Goal: Task Accomplishment & Management: Manage account settings

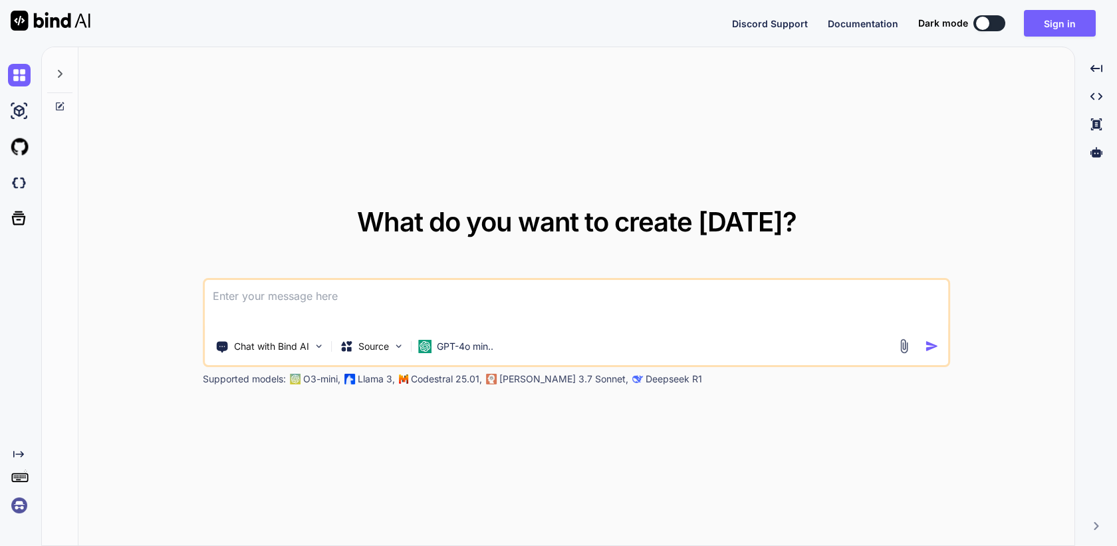
click at [19, 507] on img at bounding box center [19, 505] width 23 height 23
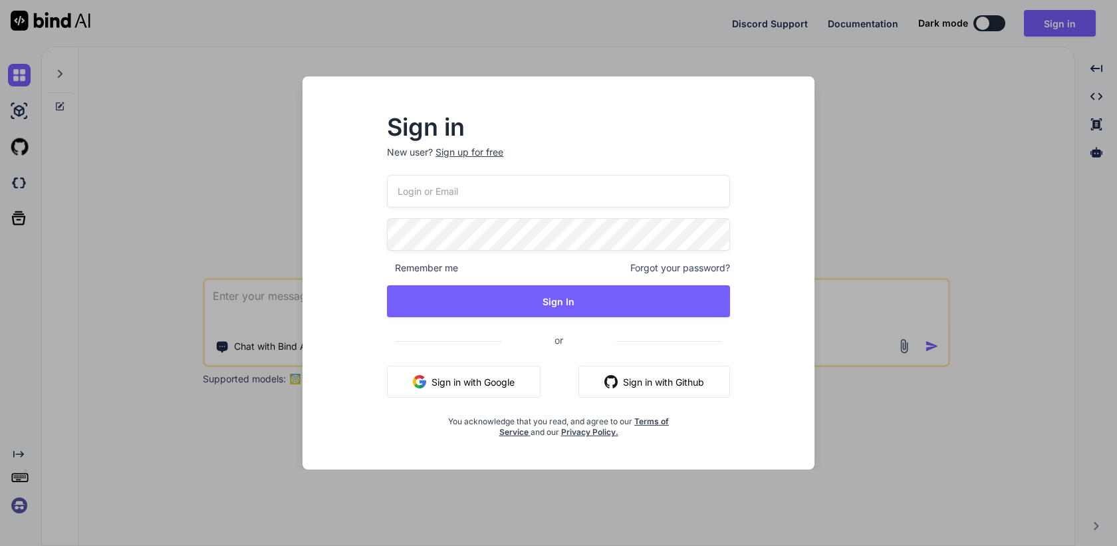
click at [458, 201] on input "email" at bounding box center [558, 191] width 343 height 33
paste input "fofwa5-Hehpig-wekwos"
type input "fofwa5-Hehpig-wekwos"
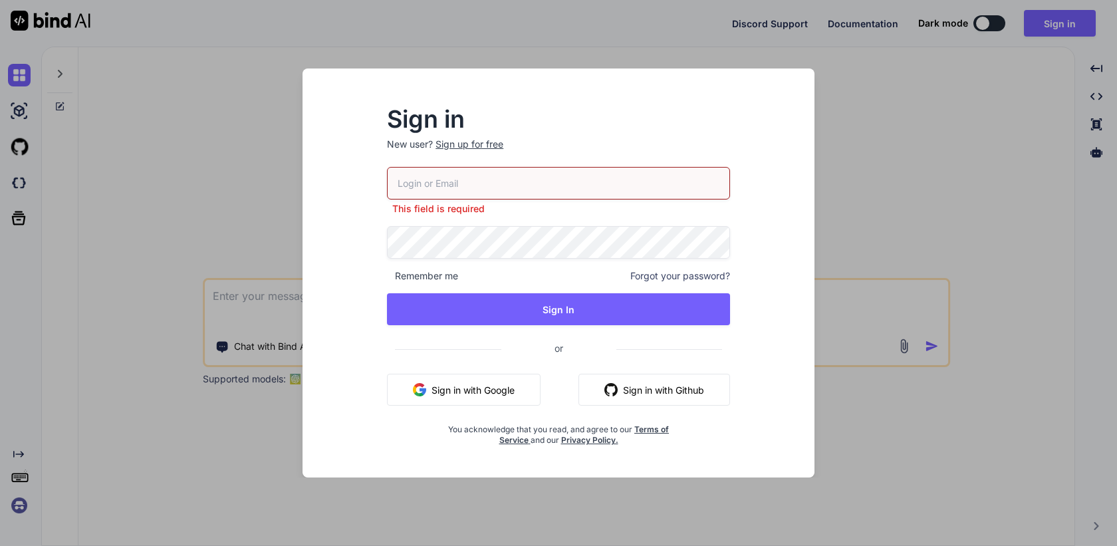
click at [495, 188] on input "email" at bounding box center [558, 183] width 343 height 33
paste input "[EMAIL_ADDRESS][DOMAIN_NAME]"
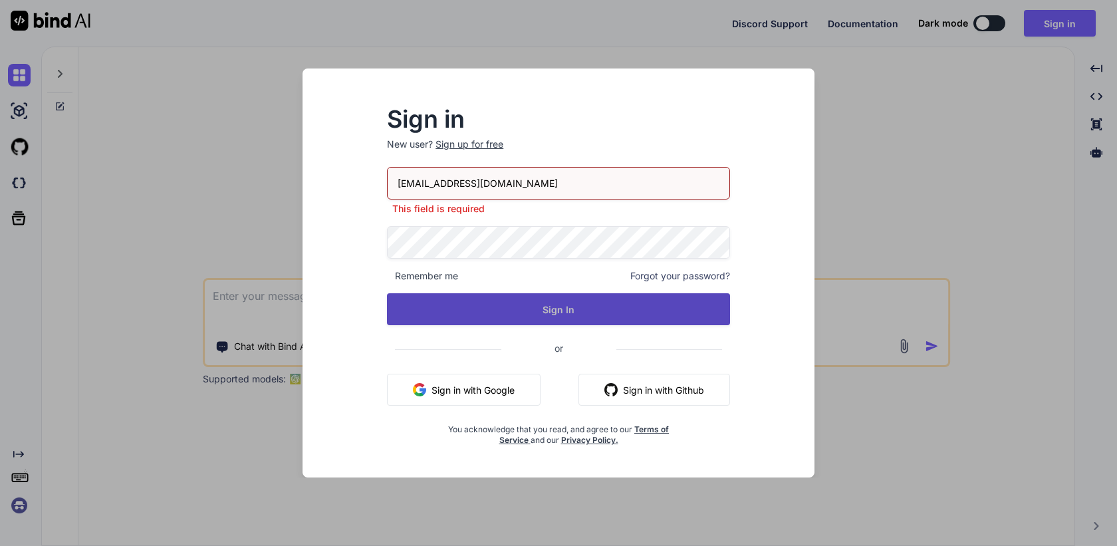
type input "[EMAIL_ADDRESS][DOMAIN_NAME]"
click at [566, 310] on button "Sign In" at bounding box center [558, 309] width 343 height 32
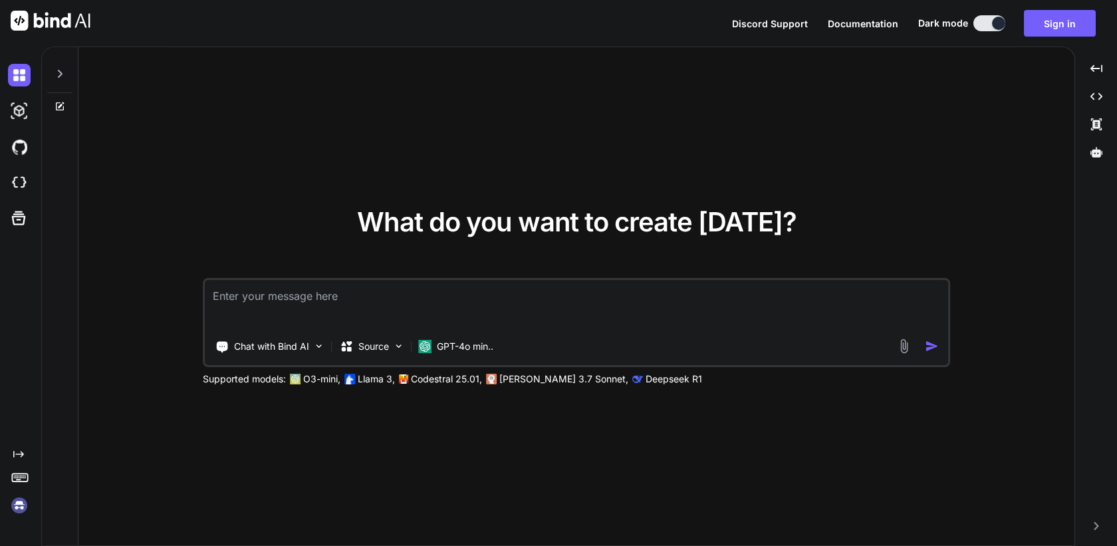
click at [21, 508] on img at bounding box center [19, 505] width 23 height 23
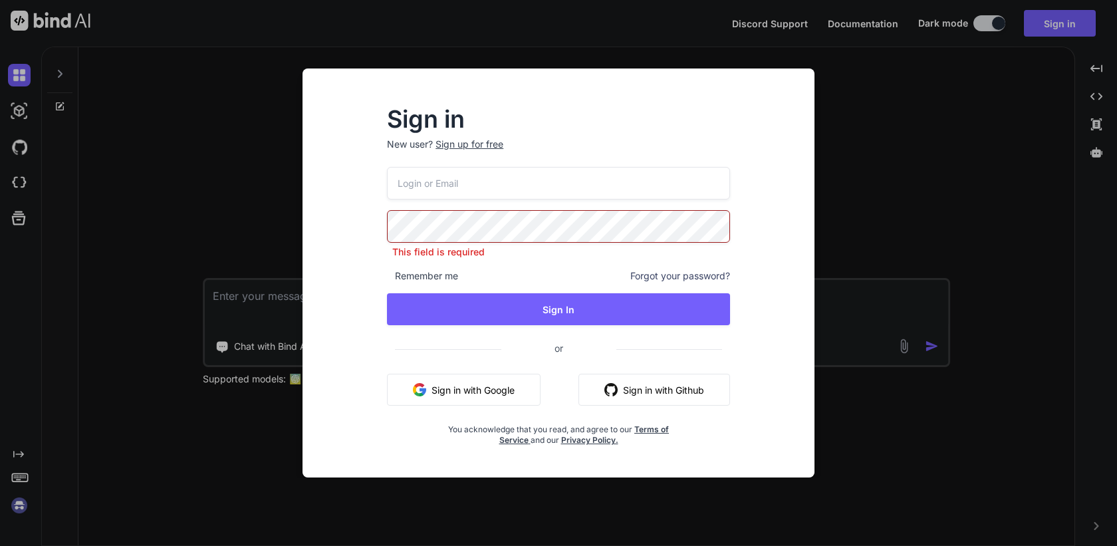
click at [461, 204] on div "This field is required Remember me Forgot your password? Sign In or Sign in wit…" at bounding box center [558, 306] width 343 height 279
paste input "[EMAIL_ADDRESS][DOMAIN_NAME]"
type input "[EMAIL_ADDRESS][DOMAIN_NAME]"
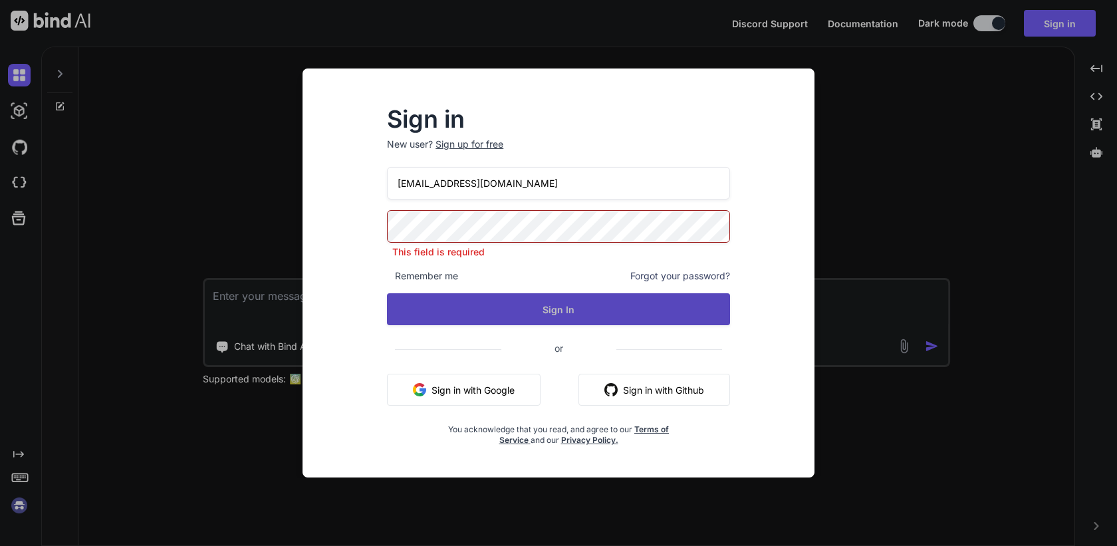
click at [552, 307] on button "Sign In" at bounding box center [558, 309] width 343 height 32
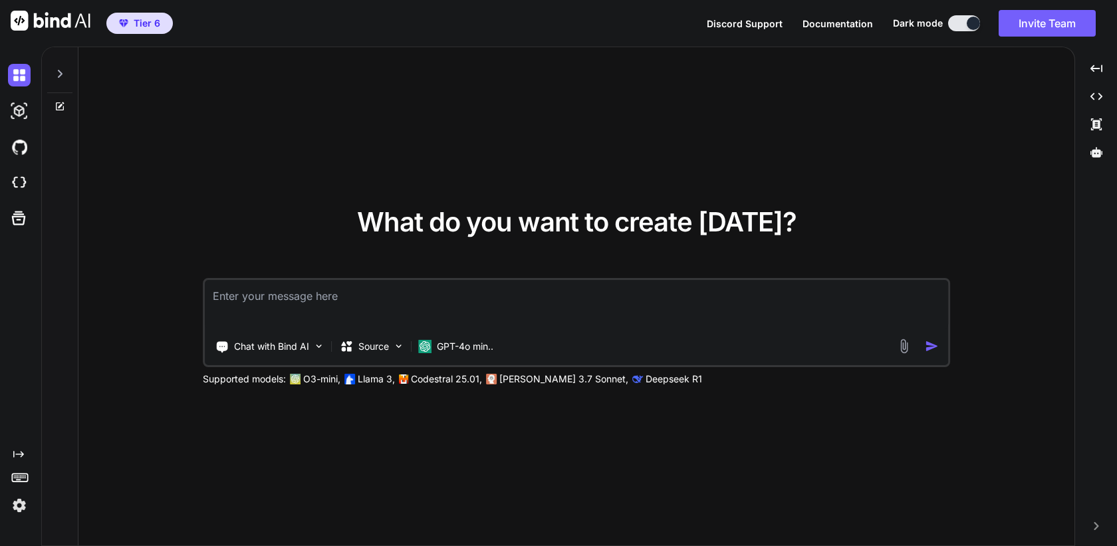
click at [21, 511] on img at bounding box center [19, 505] width 23 height 23
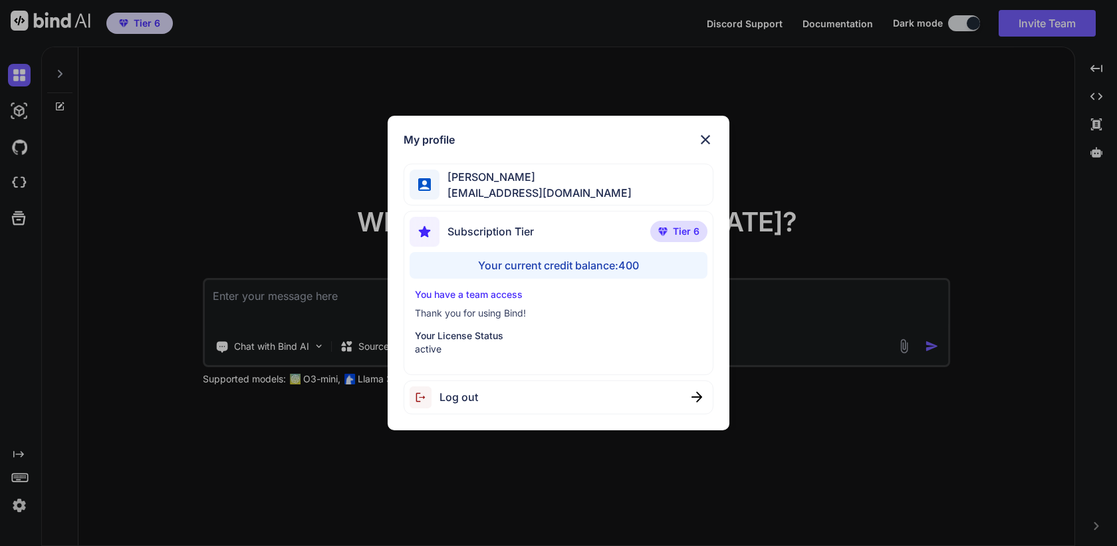
click at [124, 506] on div "My profile [PERSON_NAME] [EMAIL_ADDRESS][DOMAIN_NAME] Subscription Tier Tier 6 …" at bounding box center [558, 273] width 1117 height 546
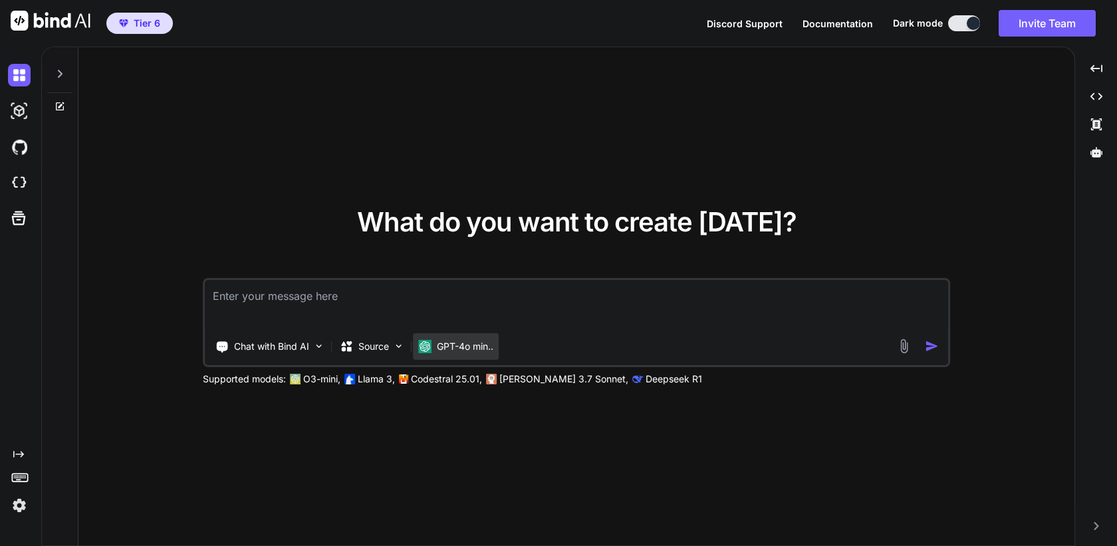
click at [450, 347] on p "GPT-4o min.." at bounding box center [465, 346] width 57 height 13
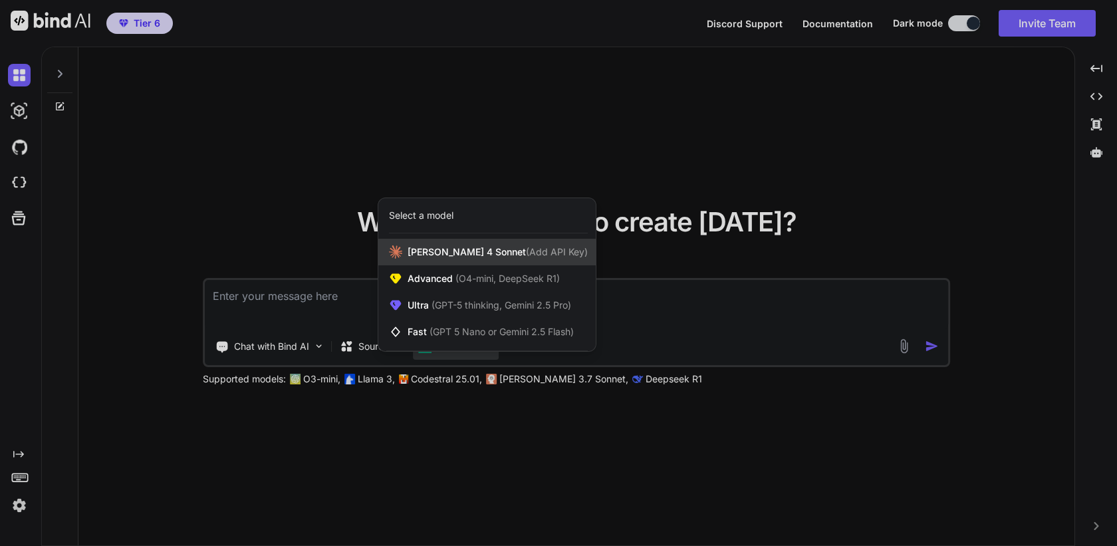
click at [474, 261] on div "Claude 4 Sonnet (Add API Key)" at bounding box center [486, 252] width 217 height 27
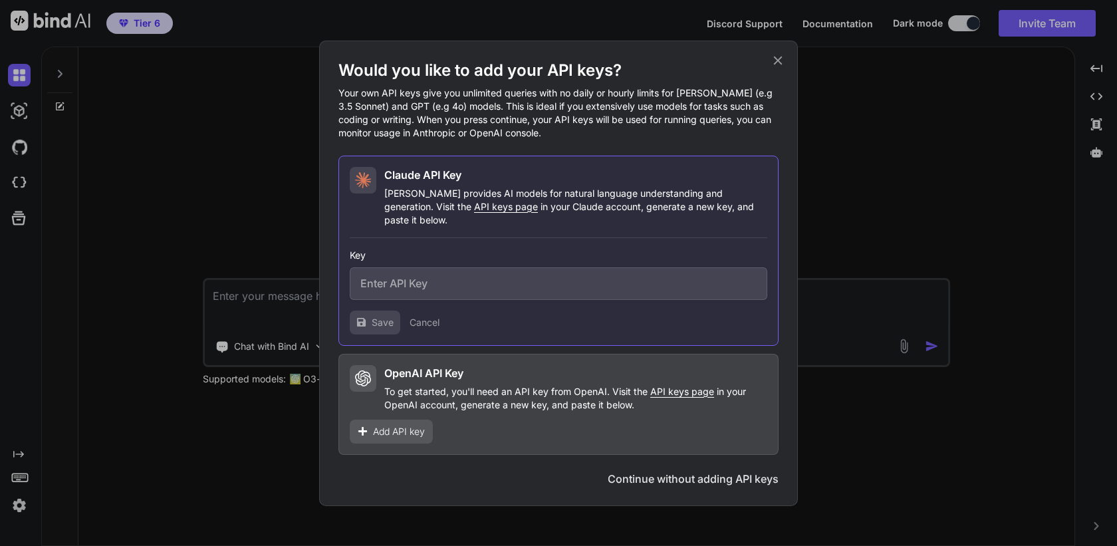
click at [778, 64] on icon at bounding box center [778, 60] width 15 height 15
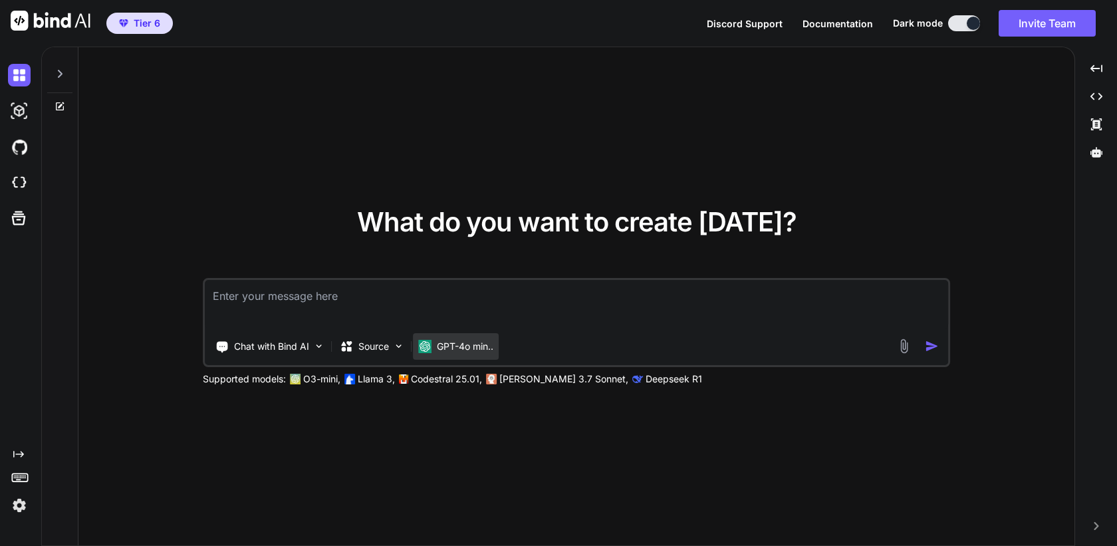
click at [469, 347] on p "GPT-4o min.." at bounding box center [465, 346] width 57 height 13
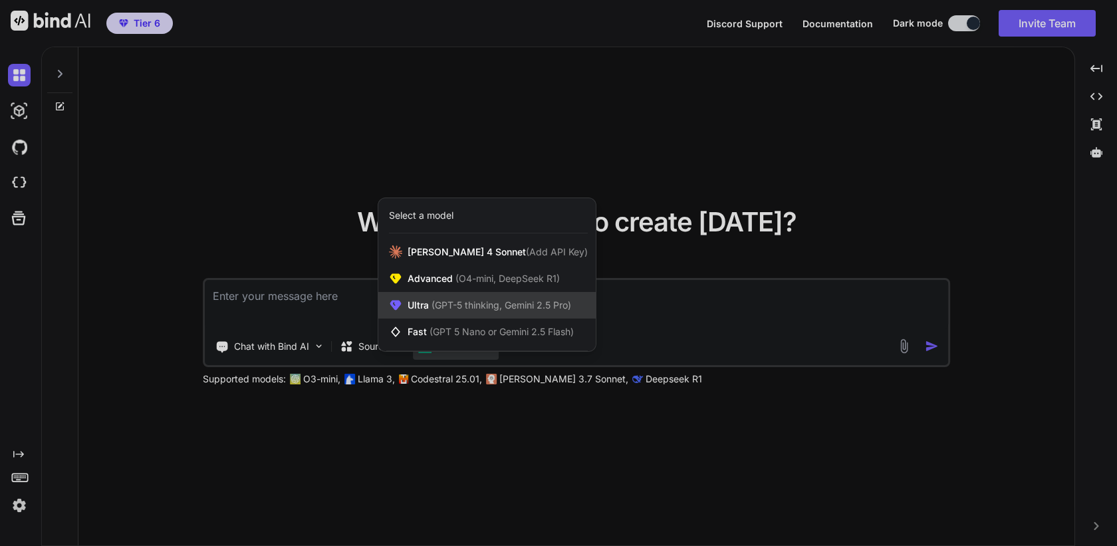
click at [517, 309] on span "(GPT-5 thinking, Gemini 2.5 Pro)" at bounding box center [500, 304] width 142 height 11
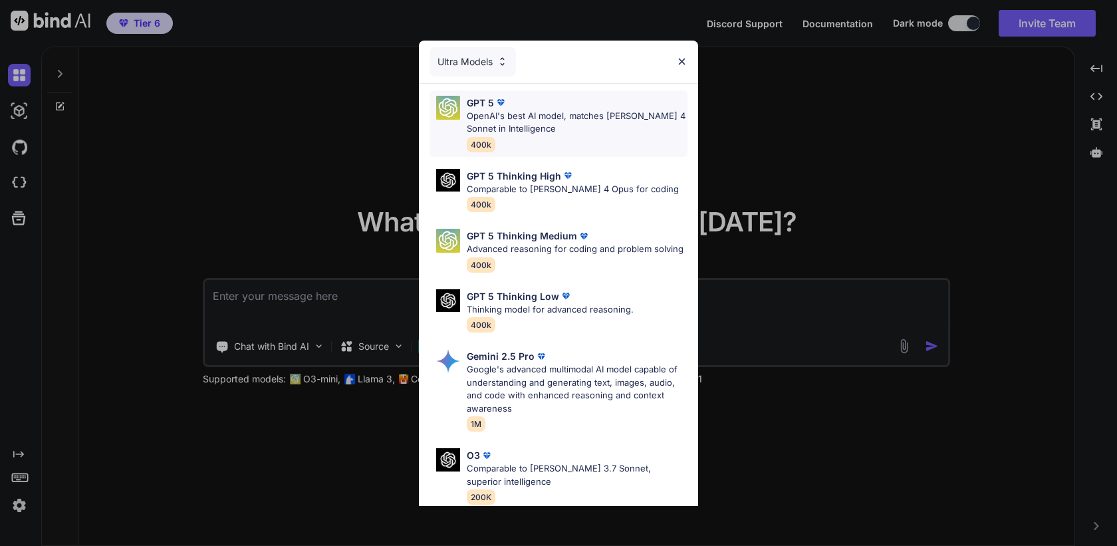
click at [578, 130] on p "OpenAI's best AI model, matches Claude 4 Sonnet in Intelligence" at bounding box center [577, 123] width 221 height 26
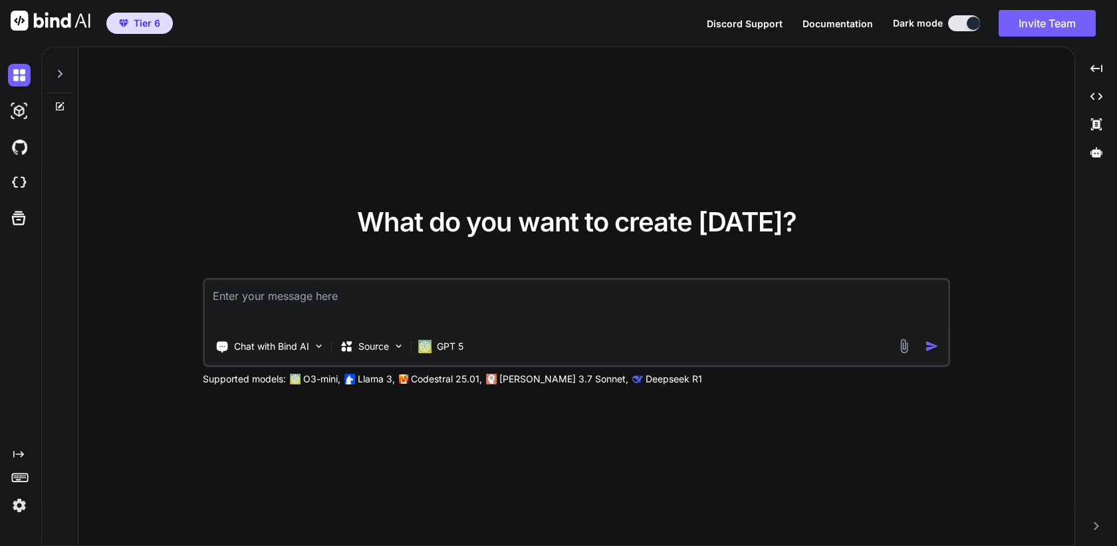
click at [461, 313] on textarea at bounding box center [576, 304] width 743 height 49
type textarea "Hi"
click at [928, 346] on img "button" at bounding box center [932, 346] width 14 height 14
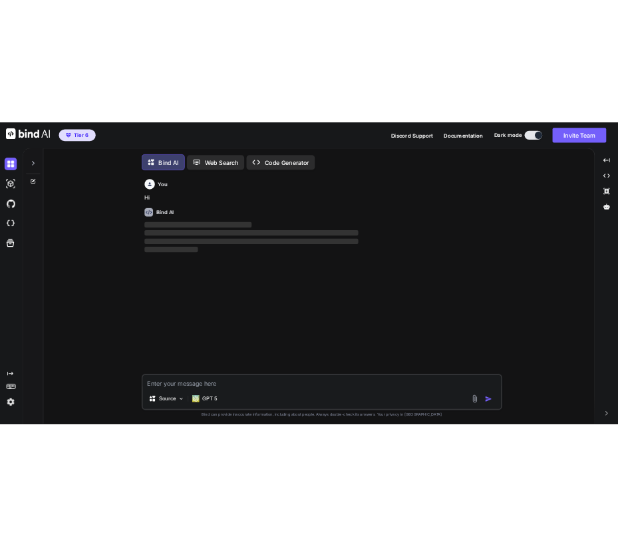
scroll to position [7, 0]
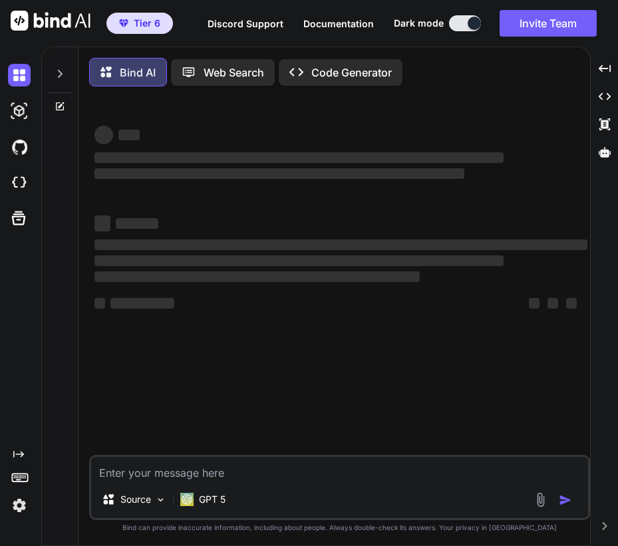
type textarea "x"
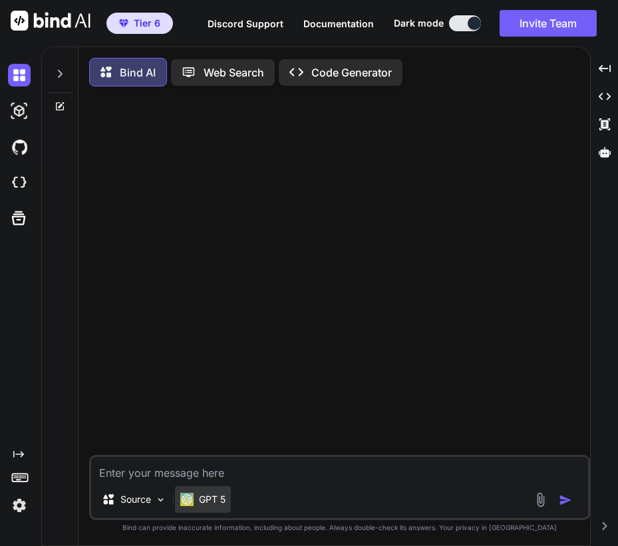
click at [203, 509] on div "GPT 5" at bounding box center [203, 499] width 56 height 27
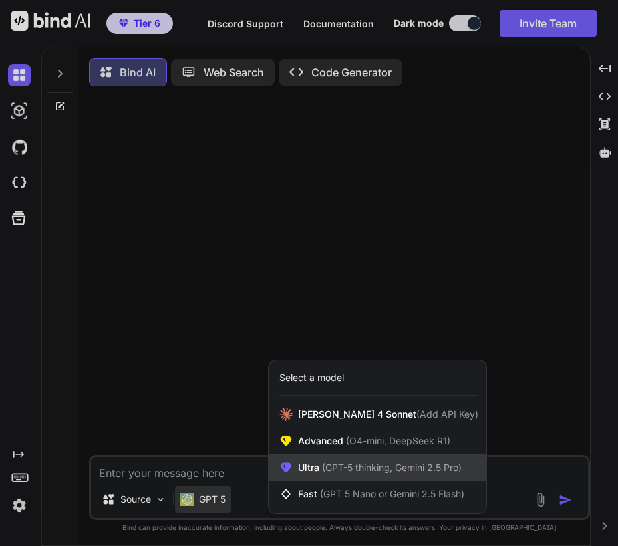
click at [352, 471] on span "(GPT-5 thinking, Gemini 2.5 Pro)" at bounding box center [390, 466] width 142 height 11
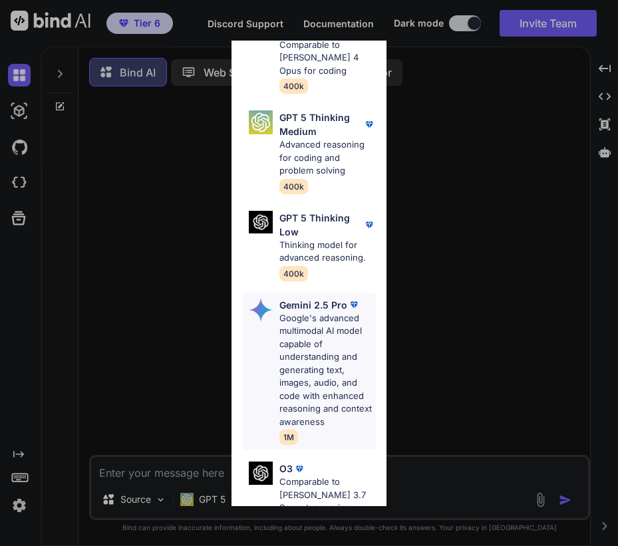
scroll to position [301, 0]
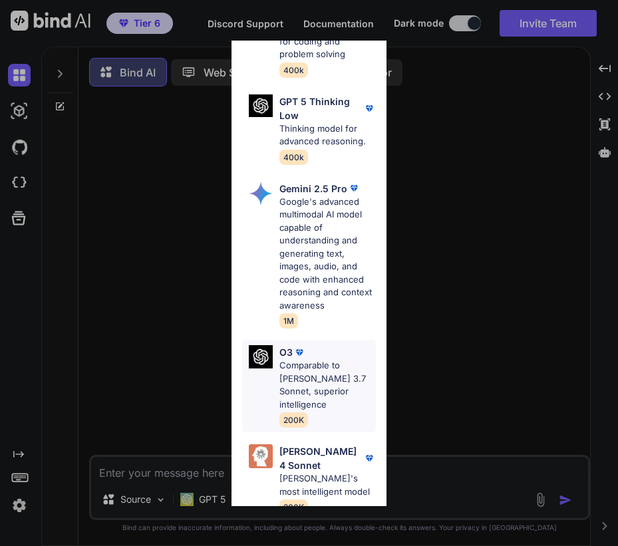
click at [334, 373] on p "Comparable to Claude 3.7 Sonnet, superior intelligence" at bounding box center [327, 385] width 96 height 52
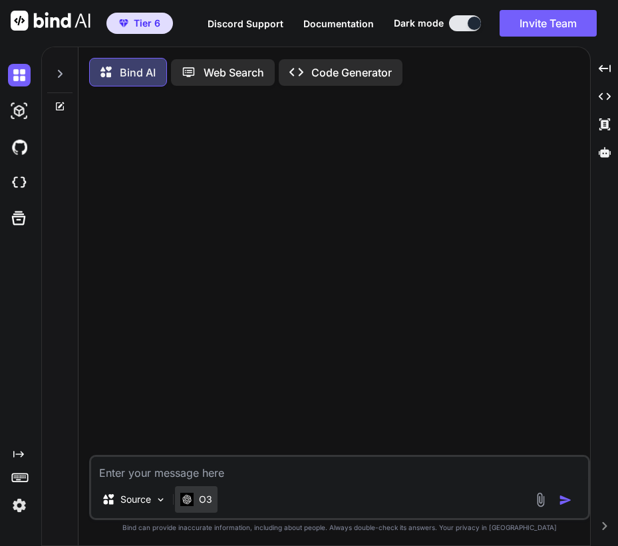
click at [205, 501] on p "O3" at bounding box center [205, 499] width 13 height 13
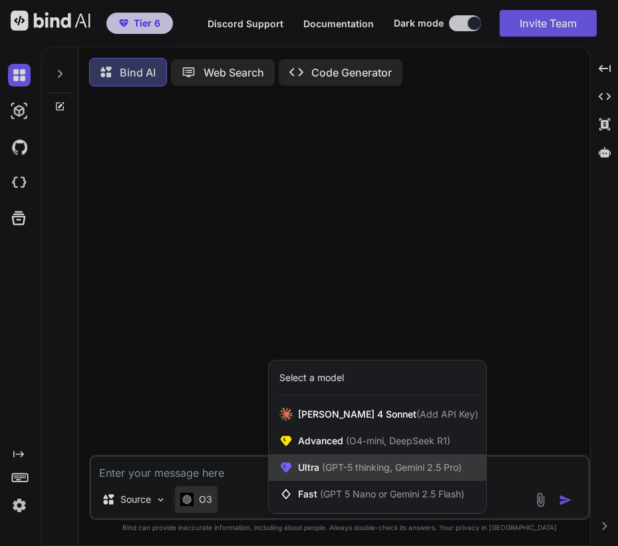
click at [353, 477] on div "Ultra (GPT-5 thinking, Gemini 2.5 Pro)" at bounding box center [377, 467] width 217 height 27
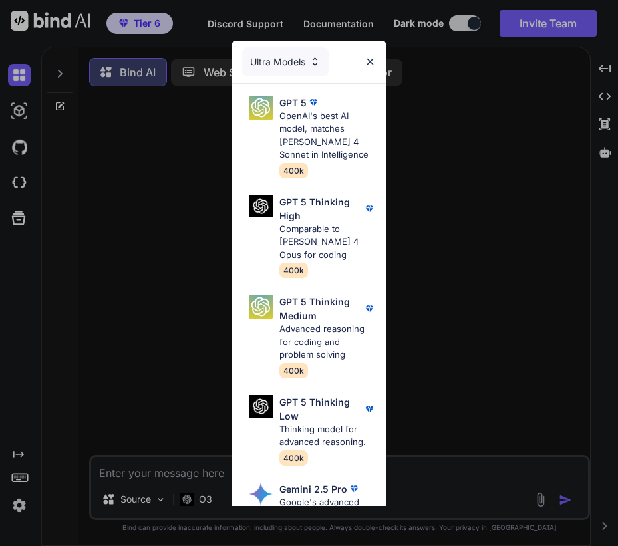
scroll to position [279, 0]
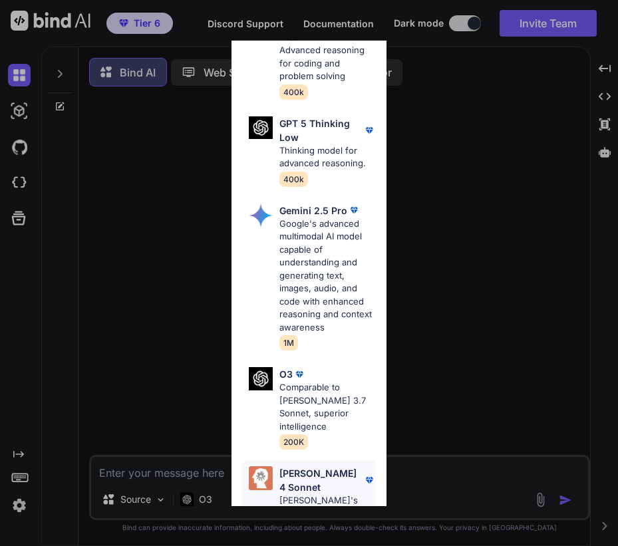
click at [336, 494] on p "Claude's most intelligent model" at bounding box center [327, 507] width 96 height 26
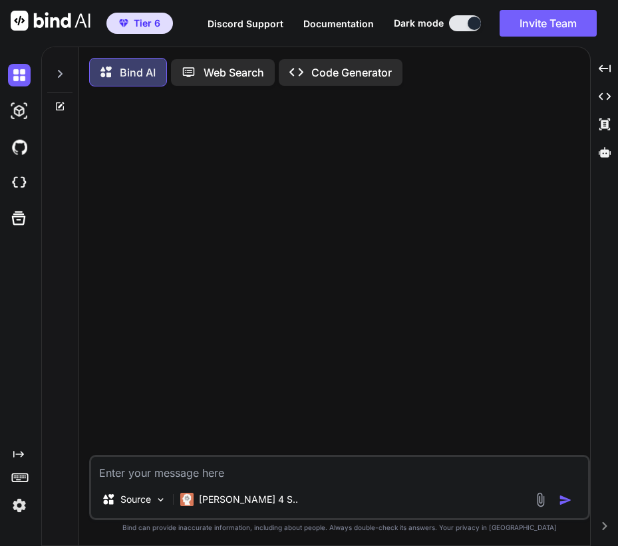
click at [330, 477] on textarea at bounding box center [339, 469] width 497 height 24
type textarea "hi"
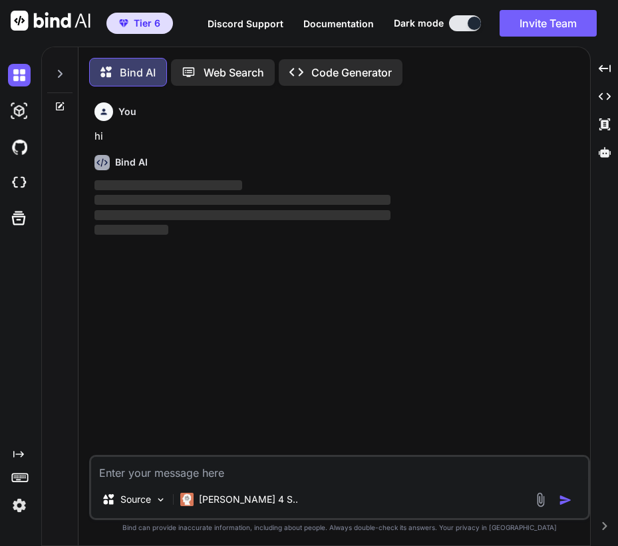
scroll to position [7, 0]
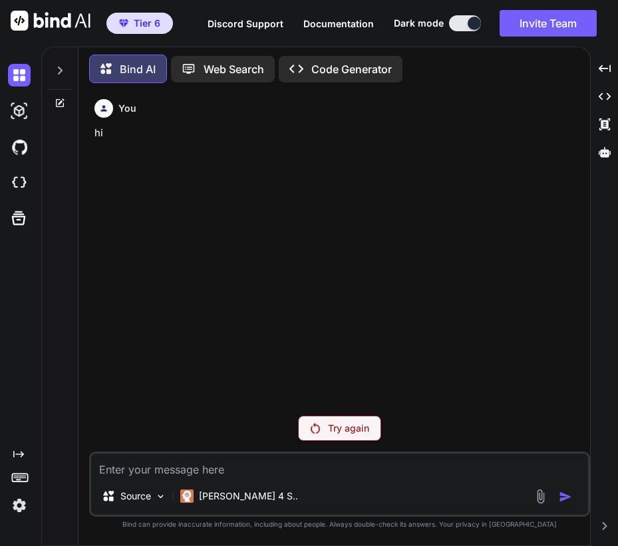
click at [336, 426] on p "Try again" at bounding box center [348, 428] width 41 height 13
click at [22, 507] on img at bounding box center [19, 505] width 23 height 23
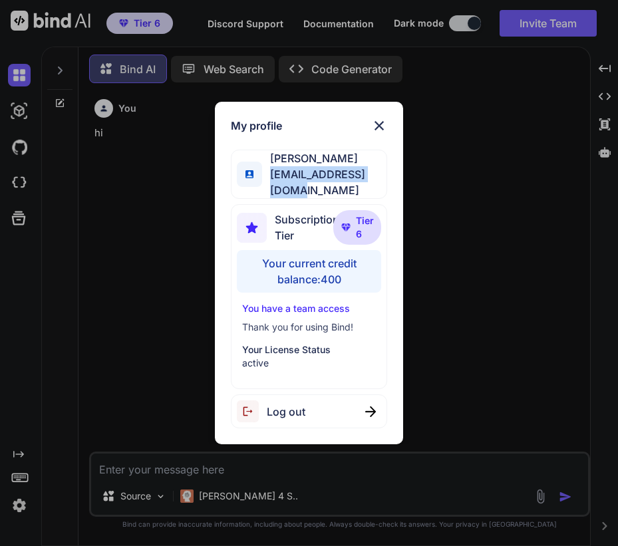
drag, startPoint x: 267, startPoint y: 185, endPoint x: 394, endPoint y: 183, distance: 126.3
click at [394, 183] on div "My profile [PERSON_NAME] [EMAIL_ADDRESS][DOMAIN_NAME] Subscription Tier Tier 6 …" at bounding box center [309, 273] width 189 height 342
copy span "[EMAIL_ADDRESS][DOMAIN_NAME]"
click at [382, 130] on img at bounding box center [379, 126] width 16 height 16
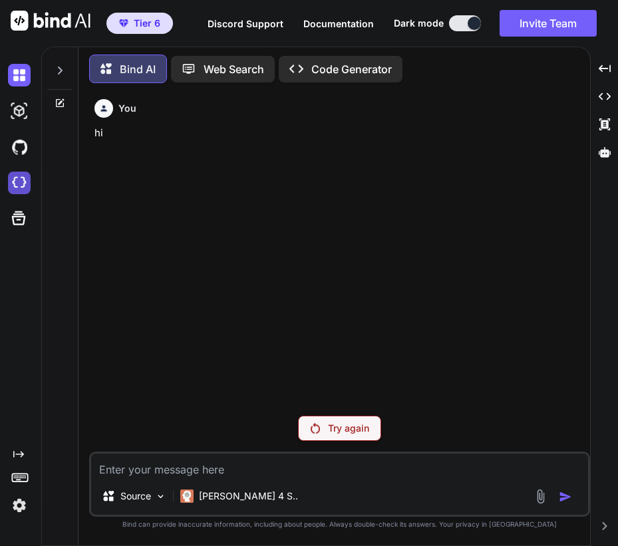
click at [29, 188] on img at bounding box center [19, 183] width 23 height 23
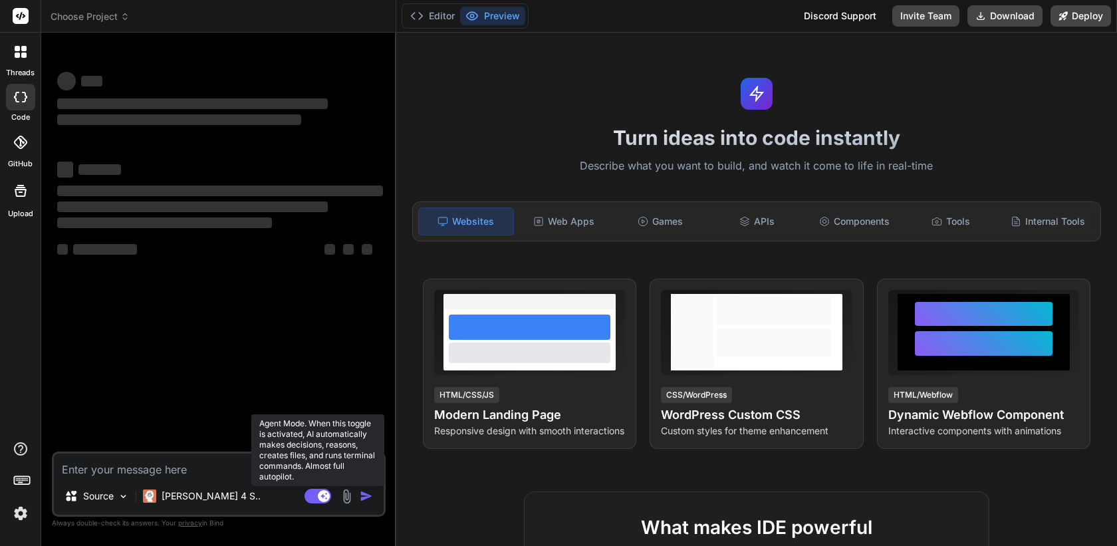
click at [313, 497] on rect at bounding box center [318, 496] width 27 height 15
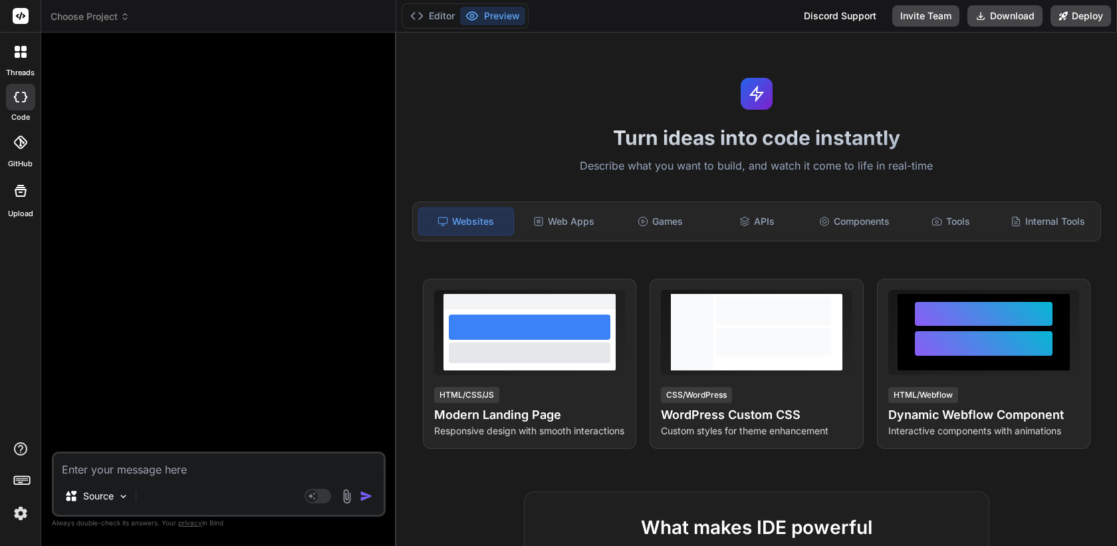
click at [239, 471] on textarea at bounding box center [219, 465] width 330 height 24
type textarea "x"
type textarea "h"
type textarea "x"
type textarea "hi"
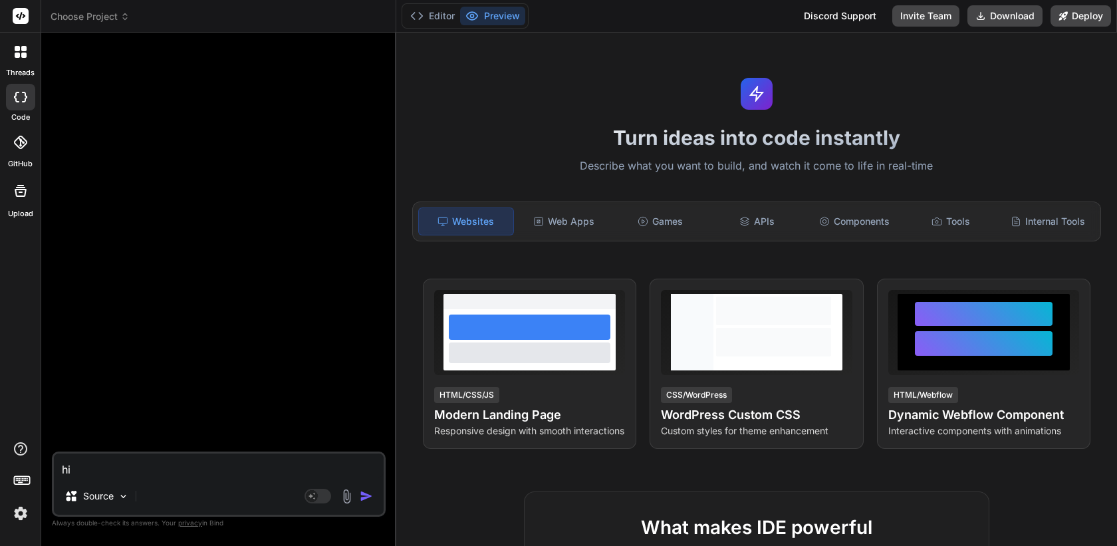
click at [366, 494] on img "button" at bounding box center [366, 495] width 13 height 13
type textarea "x"
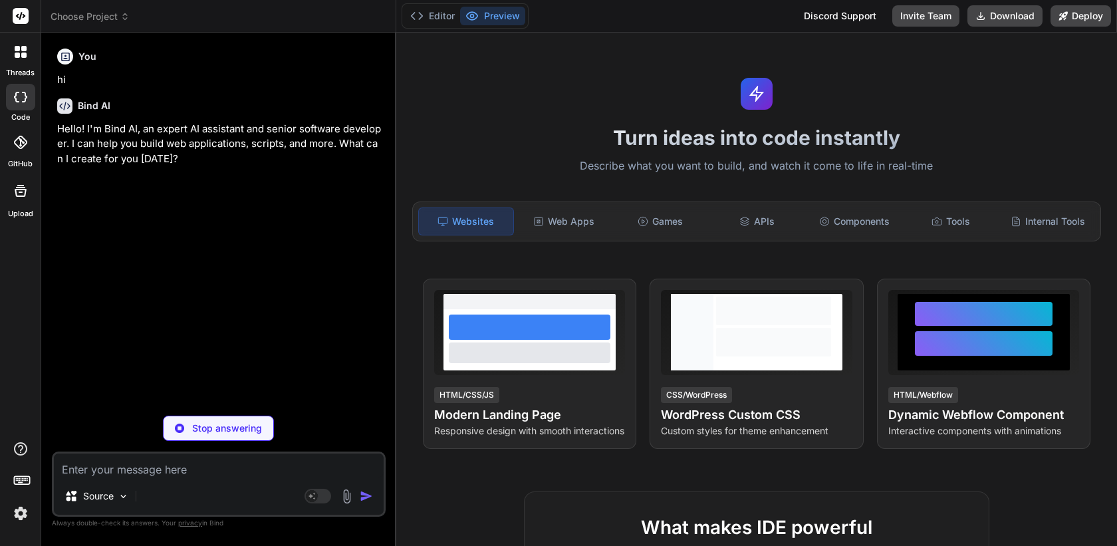
type textarea "x"
click at [15, 40] on div at bounding box center [21, 52] width 28 height 28
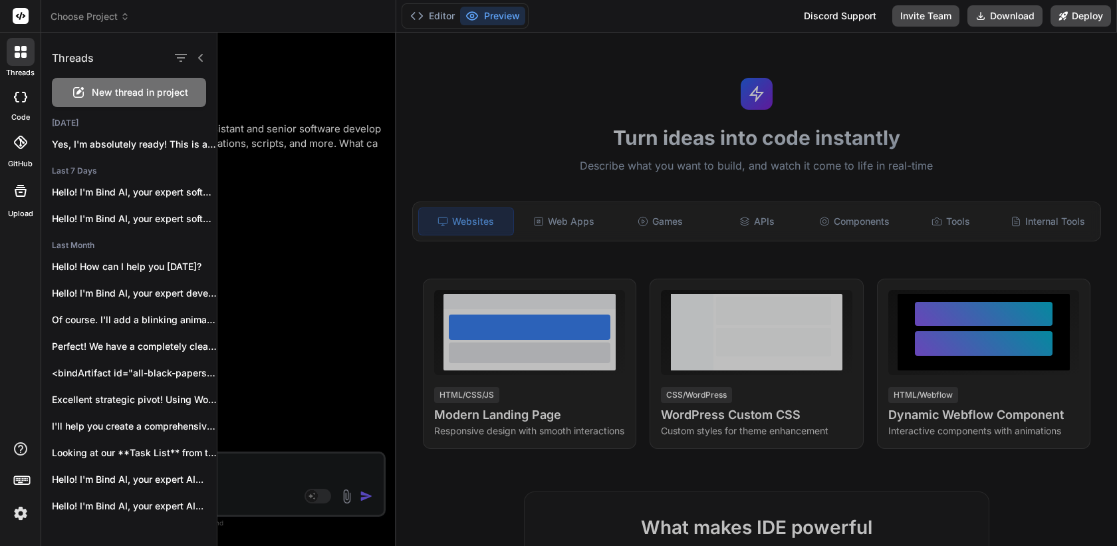
click at [357, 184] on div at bounding box center [667, 289] width 900 height 513
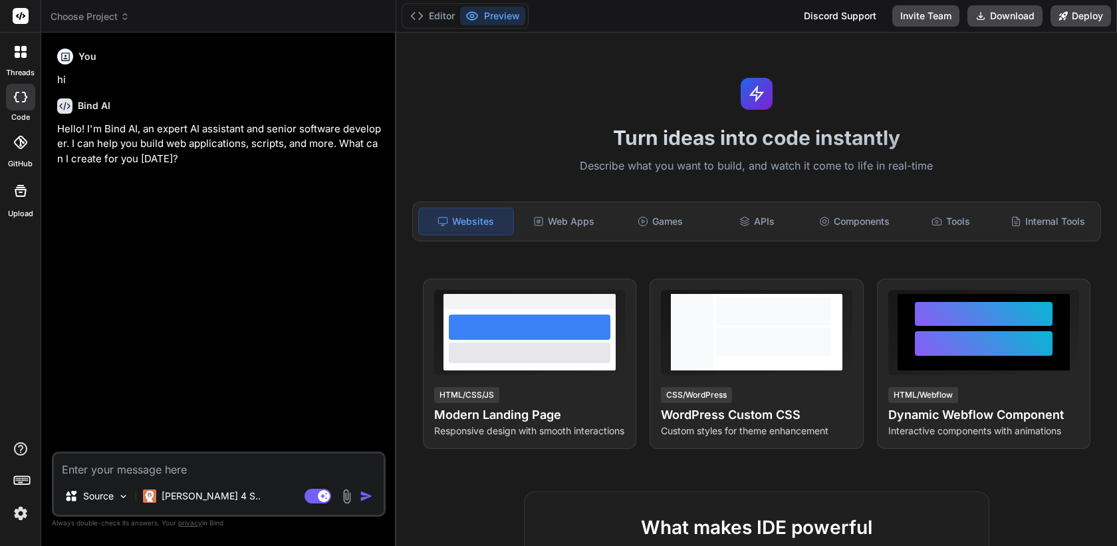
click at [29, 55] on div at bounding box center [21, 52] width 28 height 28
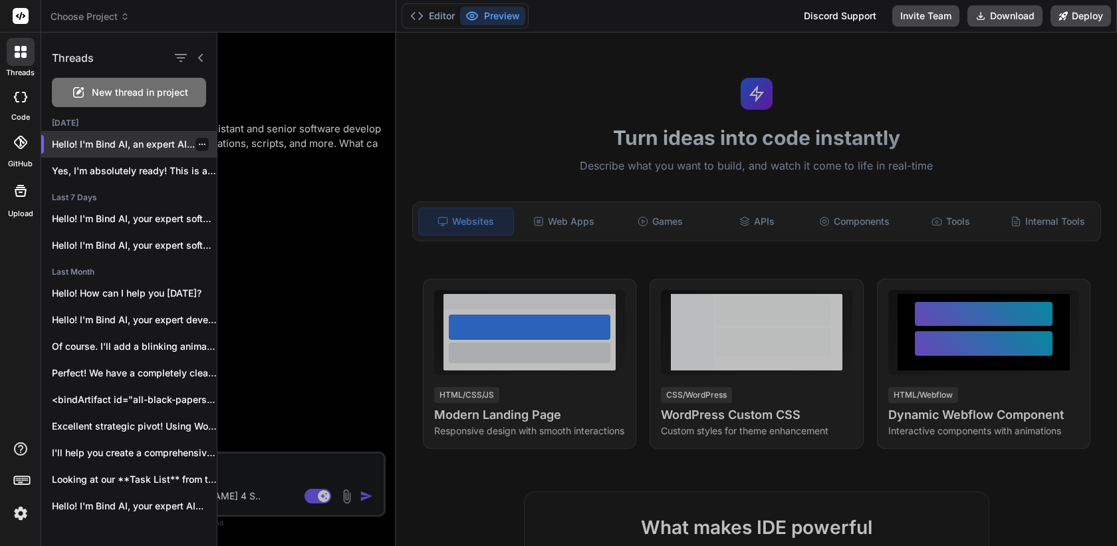
click at [198, 142] on icon "button" at bounding box center [202, 144] width 8 height 8
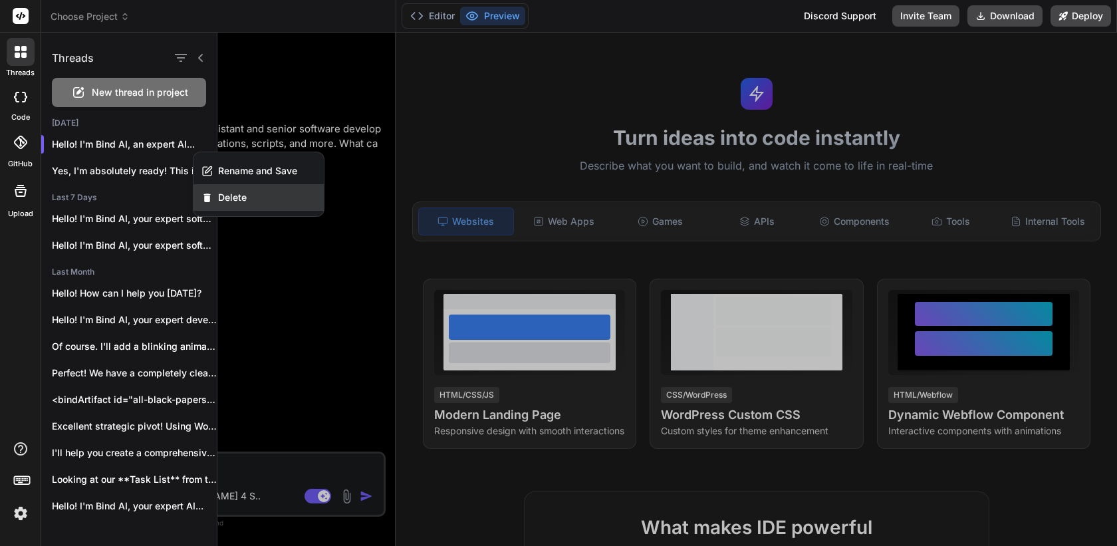
click at [233, 197] on span "Delete" at bounding box center [232, 197] width 29 height 13
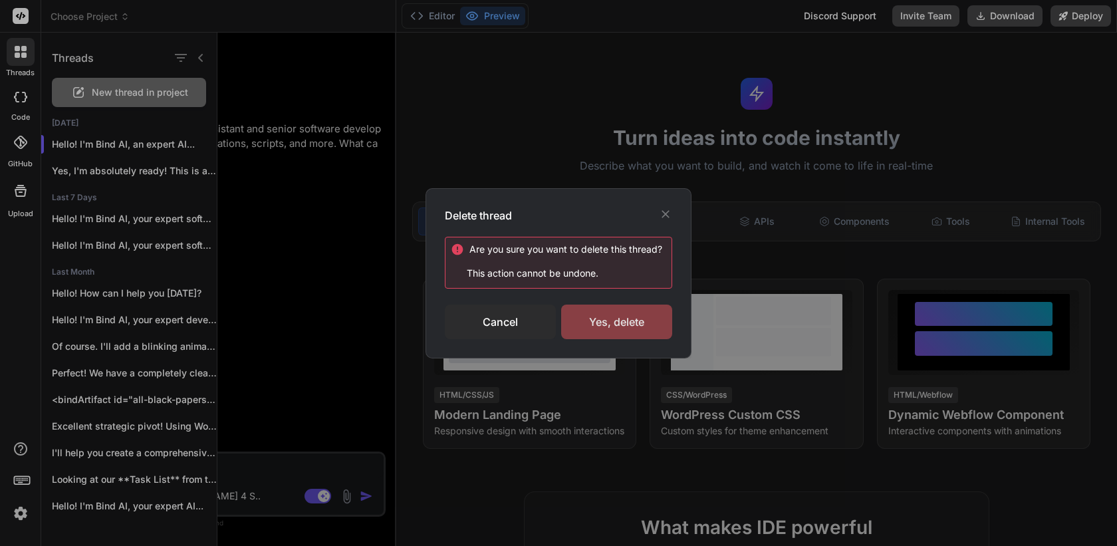
click at [618, 316] on div "Yes, delete" at bounding box center [616, 322] width 111 height 35
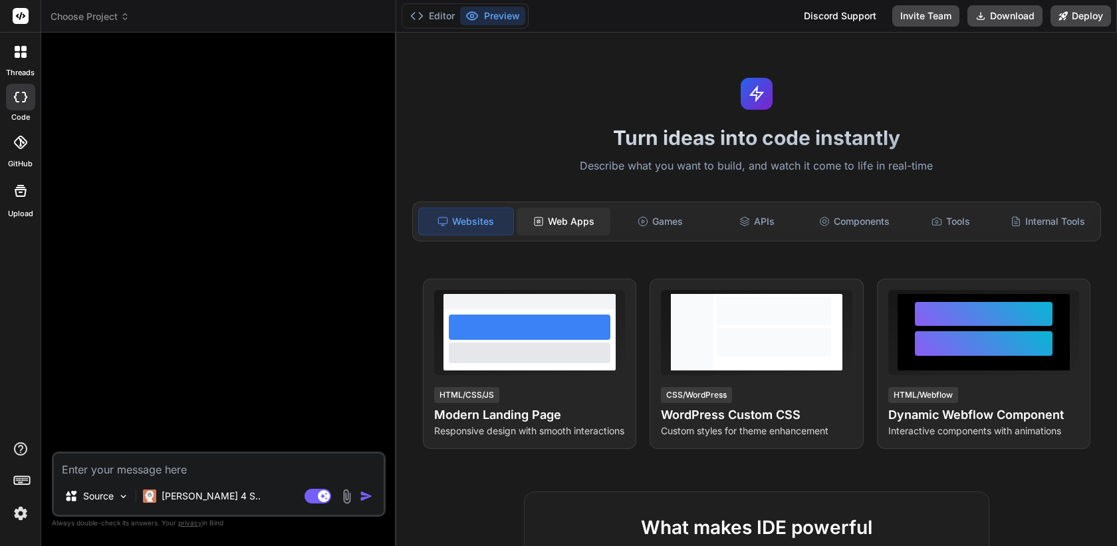
click at [553, 231] on div "Web Apps" at bounding box center [564, 221] width 94 height 28
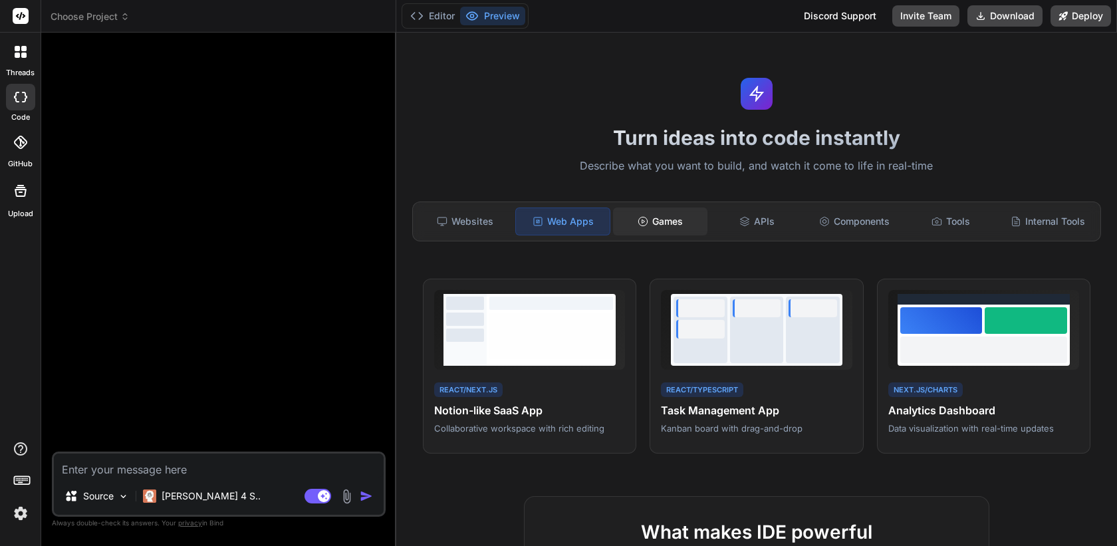
click at [638, 225] on icon at bounding box center [643, 221] width 11 height 11
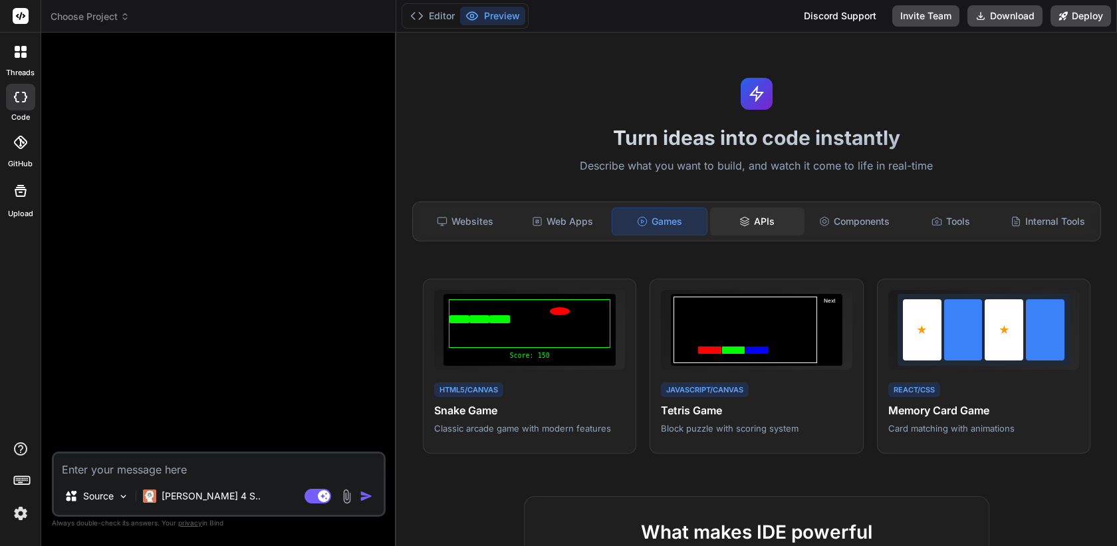
click at [753, 222] on div "APIs" at bounding box center [757, 221] width 94 height 28
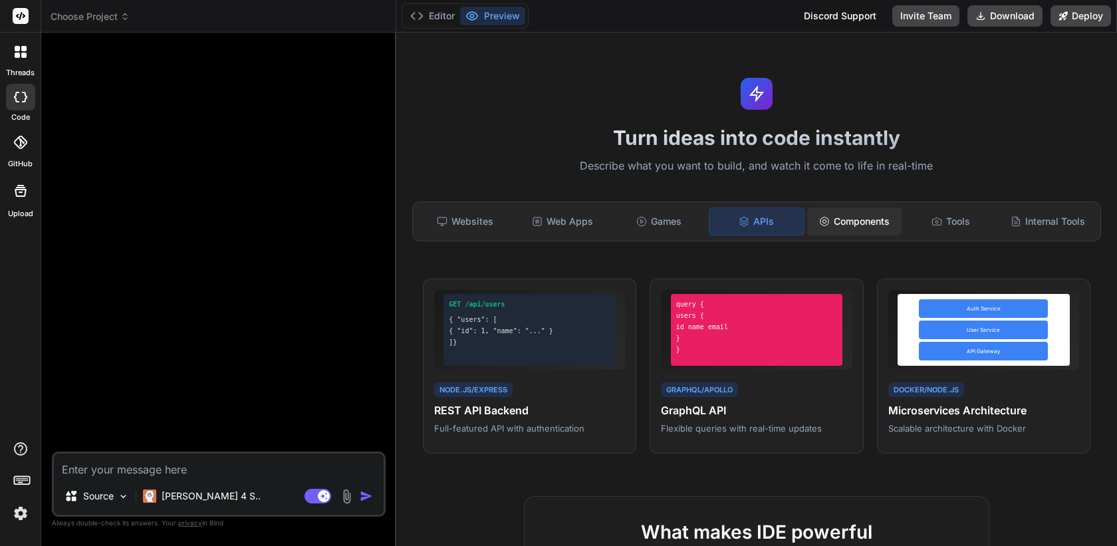
click at [867, 219] on div "Components" at bounding box center [854, 221] width 94 height 28
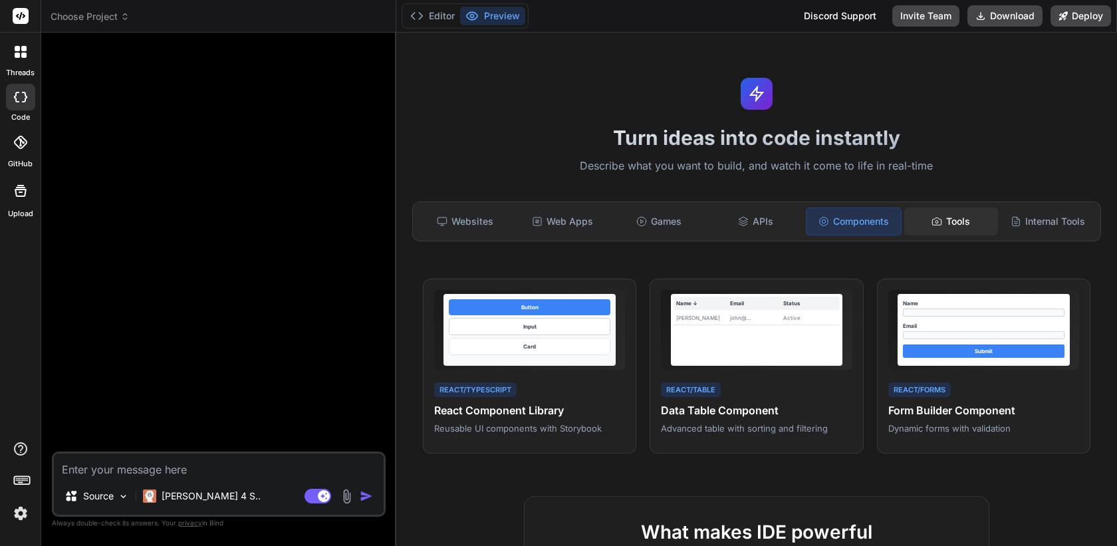
click at [949, 219] on div "Tools" at bounding box center [951, 221] width 94 height 28
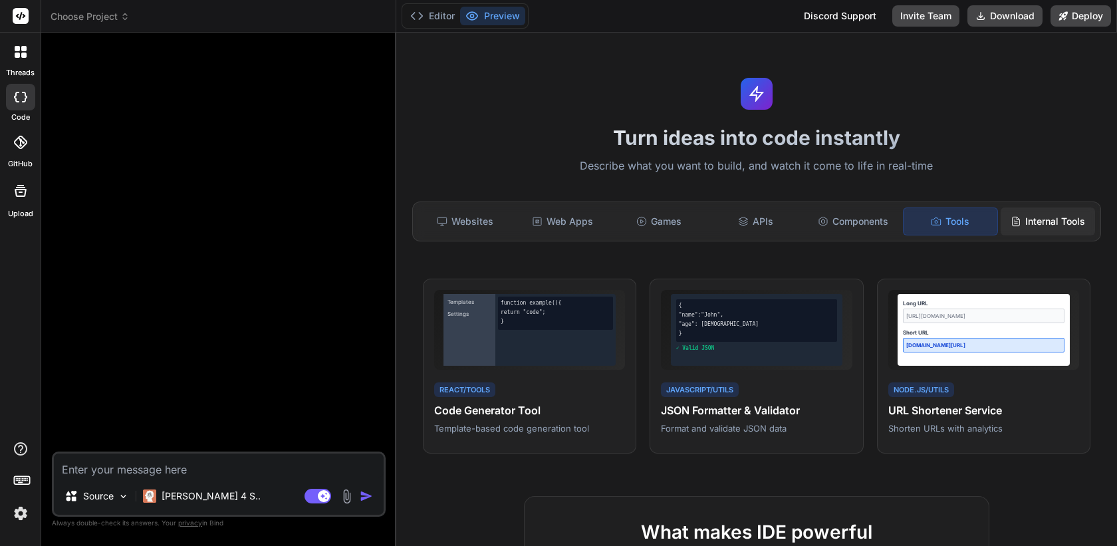
click at [1046, 219] on div "Internal Tools" at bounding box center [1048, 221] width 94 height 28
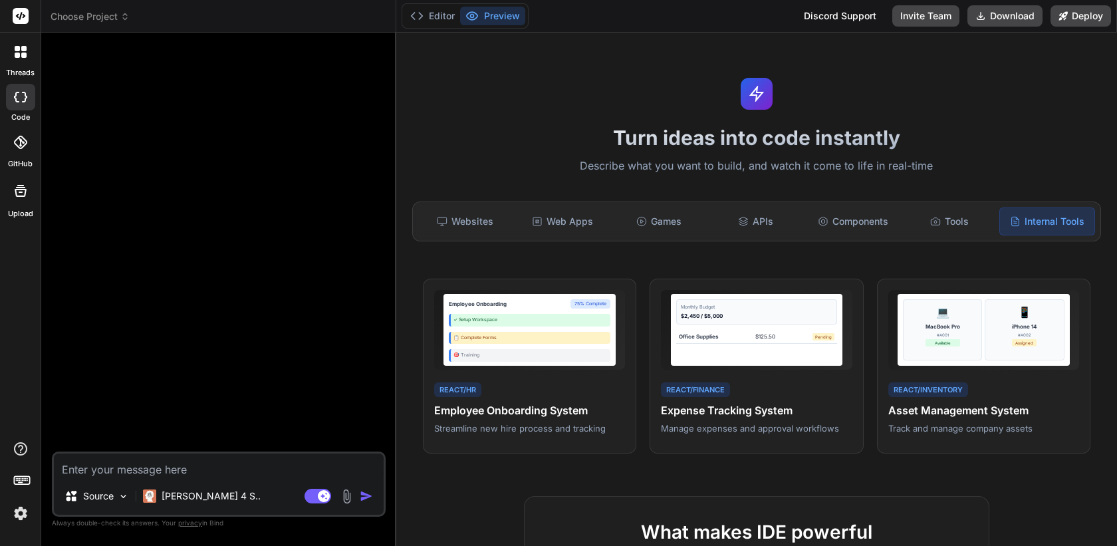
click at [15, 515] on img at bounding box center [20, 513] width 23 height 23
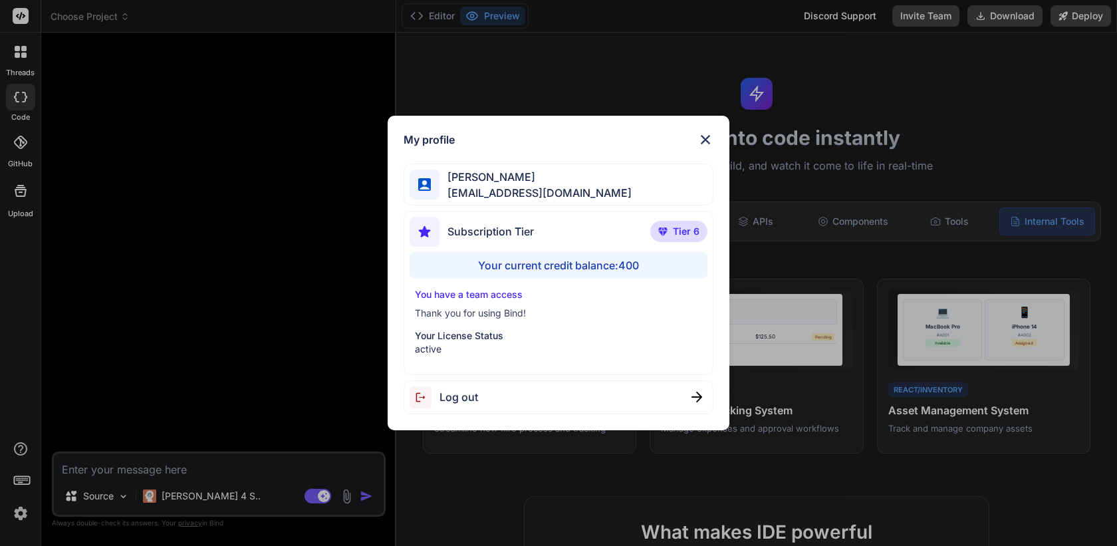
click at [102, 385] on div "My profile [PERSON_NAME] [EMAIL_ADDRESS][DOMAIN_NAME] Subscription Tier Tier 6 …" at bounding box center [558, 273] width 1117 height 546
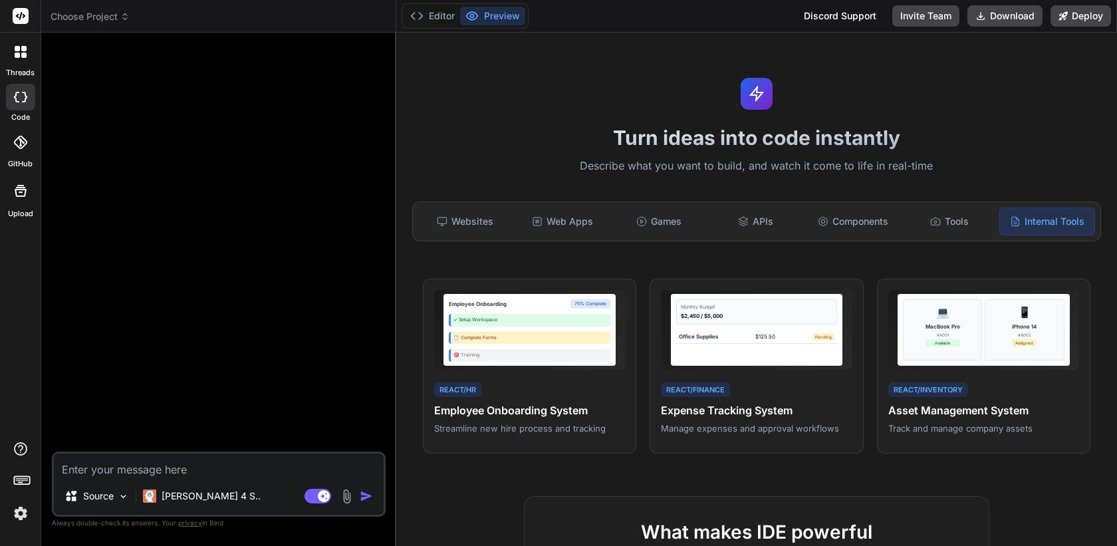
click at [17, 513] on img at bounding box center [20, 513] width 23 height 23
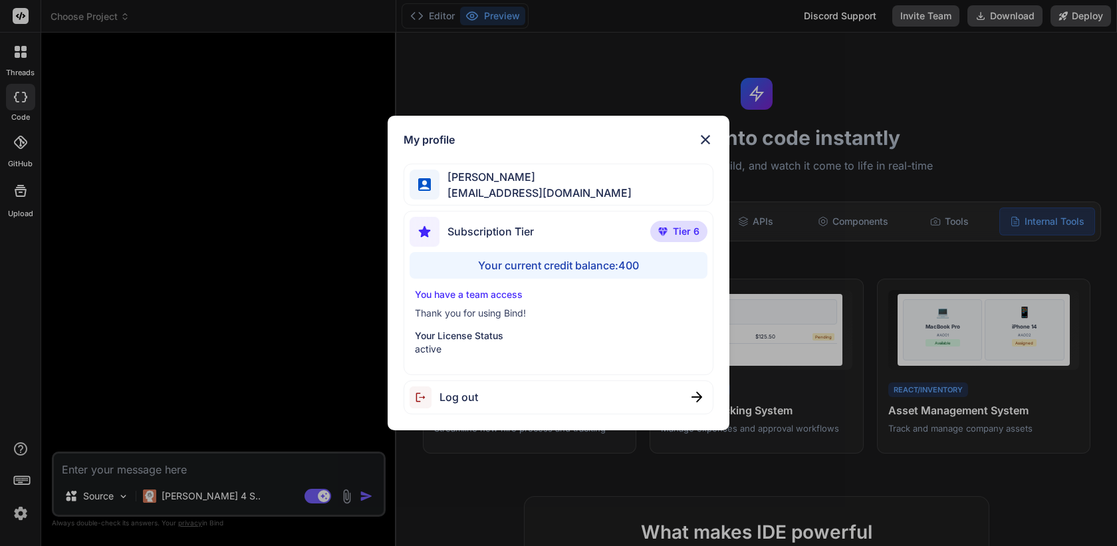
click at [487, 392] on div "Log out" at bounding box center [558, 397] width 309 height 34
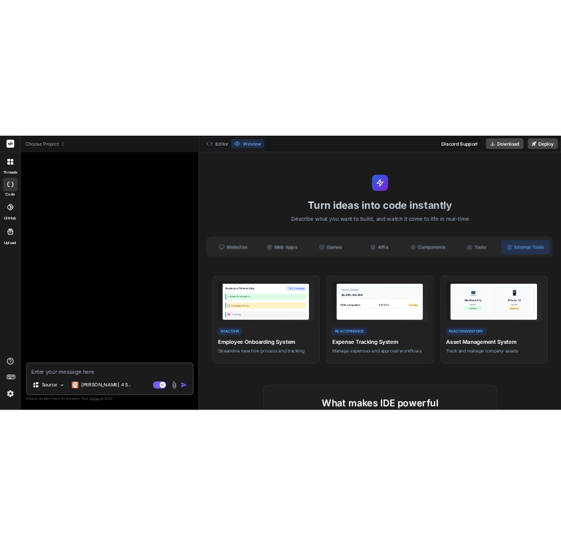
scroll to position [38, 0]
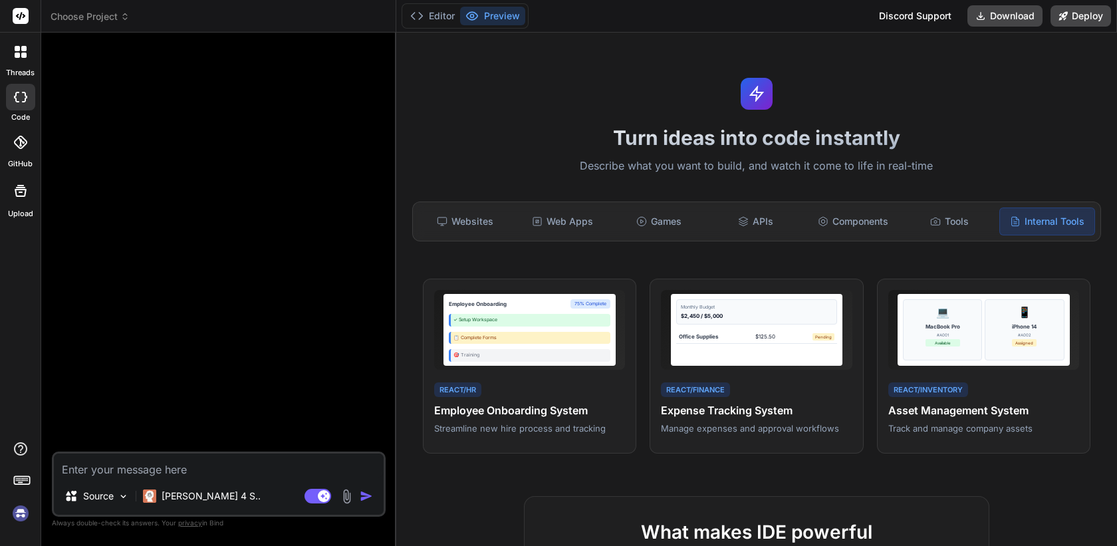
click at [4, 326] on div "threads code GitHub Upload" at bounding box center [20, 273] width 41 height 546
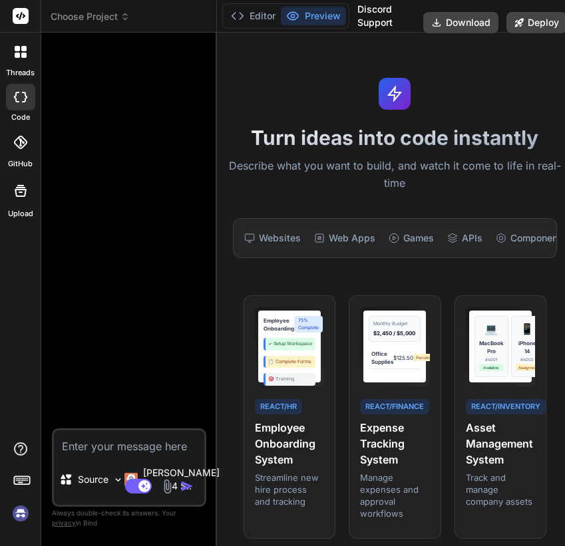
type textarea "x"
